Goal: Complete application form

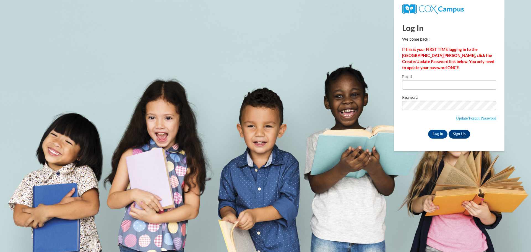
type input "a.hamilton@evaluate.co.nz"
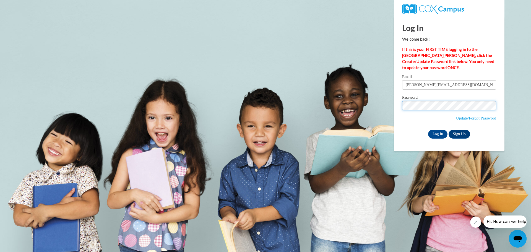
click at [428, 130] on input "Log In" at bounding box center [437, 134] width 19 height 9
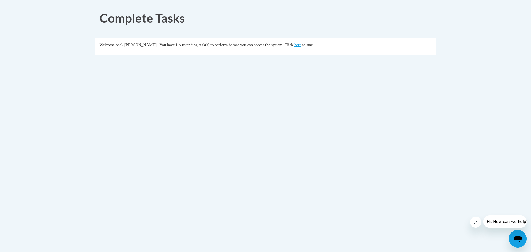
click at [264, 188] on body "Complete Tasks Welcome back [PERSON_NAME] . You have 1 outstanding task(s) to p…" at bounding box center [265, 126] width 531 height 252
click at [301, 45] on link "here" at bounding box center [297, 45] width 7 height 4
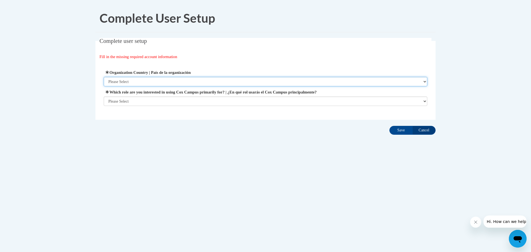
click at [160, 80] on select "Please Select [GEOGRAPHIC_DATA] | [GEOGRAPHIC_DATA] Outside of [GEOGRAPHIC_DATA…" at bounding box center [266, 81] width 324 height 9
select select "2ba6c5f2-6ab4-47b5-9408-0a73ae60d186"
click at [104, 77] on select "Please Select [GEOGRAPHIC_DATA] | [GEOGRAPHIC_DATA] Outside of [GEOGRAPHIC_DATA…" at bounding box center [266, 81] width 324 height 9
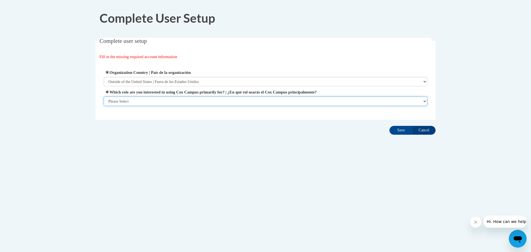
click at [161, 101] on select "Please Select College/University | Colegio/Universidad Community/Nonprofit Part…" at bounding box center [266, 101] width 324 height 9
select select "fbf2d438-af2f-41f8-98f1-81c410e29de3"
click at [104, 106] on select "Please Select College/University | Colegio/Universidad Community/Nonprofit Part…" at bounding box center [266, 101] width 324 height 9
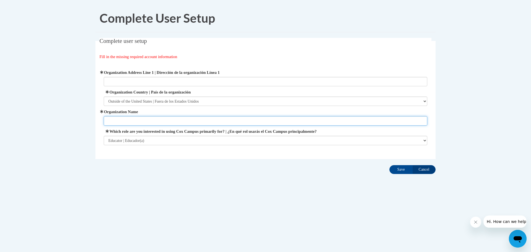
click at [155, 119] on input "Organization Name" at bounding box center [266, 120] width 324 height 9
type input "Evaluation Associates"
click at [399, 172] on input "Save" at bounding box center [401, 169] width 23 height 9
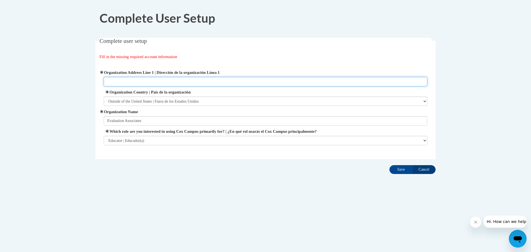
click at [161, 81] on input "Organization Address Line 1 | Dirección de la organización Línea 1" at bounding box center [266, 81] width 324 height 9
type input "881 Glassford Road"
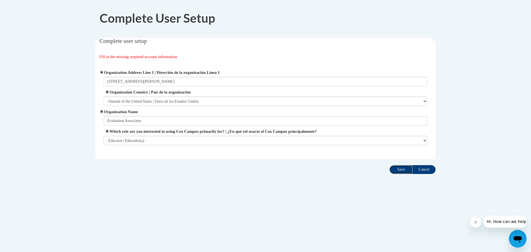
click at [401, 170] on input "Save" at bounding box center [401, 169] width 23 height 9
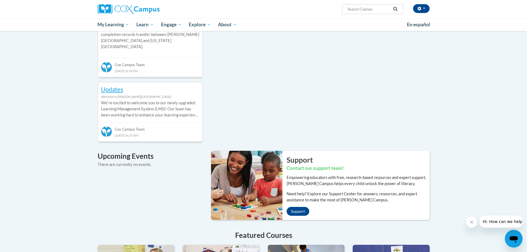
scroll to position [166, 0]
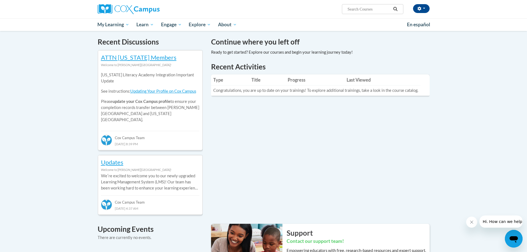
drag, startPoint x: 49, startPoint y: 55, endPoint x: 90, endPoint y: 40, distance: 43.4
click at [49, 55] on div "Your profile Hi Andrea Hamilton! Take a minute to review your profile. Help imp…" at bounding box center [263, 169] width 527 height 609
